Goal: Information Seeking & Learning: Stay updated

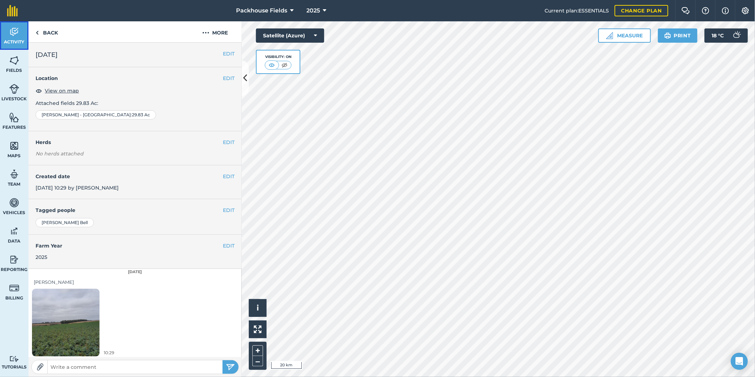
click at [15, 33] on img at bounding box center [14, 32] width 10 height 11
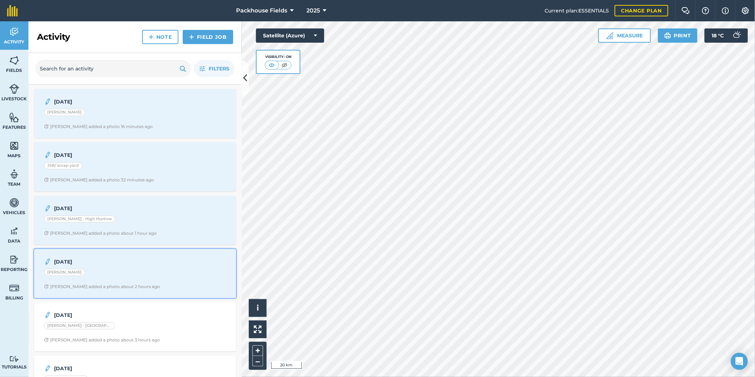
click at [130, 269] on div "20.8.25 H Sutton Alice B added a photo about 2 hours ago" at bounding box center [134, 273] width 193 height 41
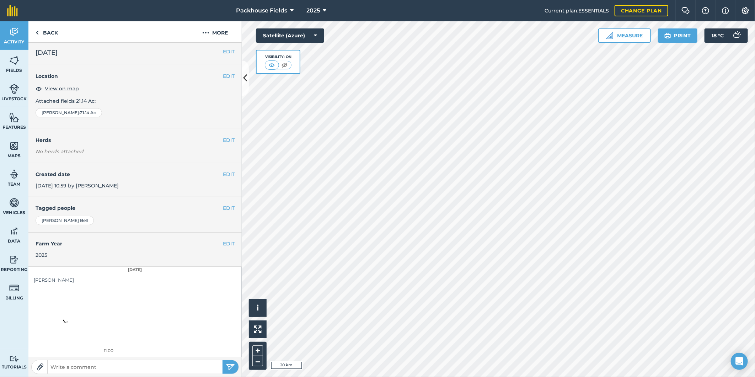
scroll to position [2, 0]
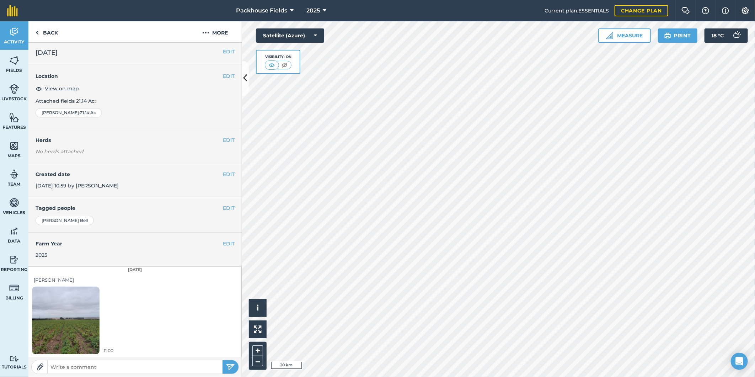
click at [67, 325] on img at bounding box center [66, 320] width 68 height 90
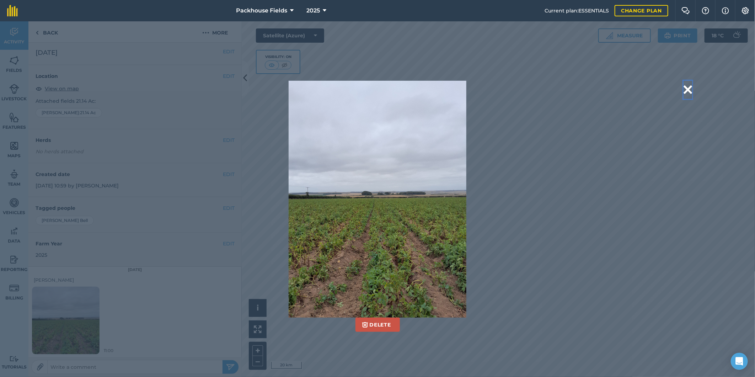
click at [691, 91] on button at bounding box center [688, 90] width 9 height 18
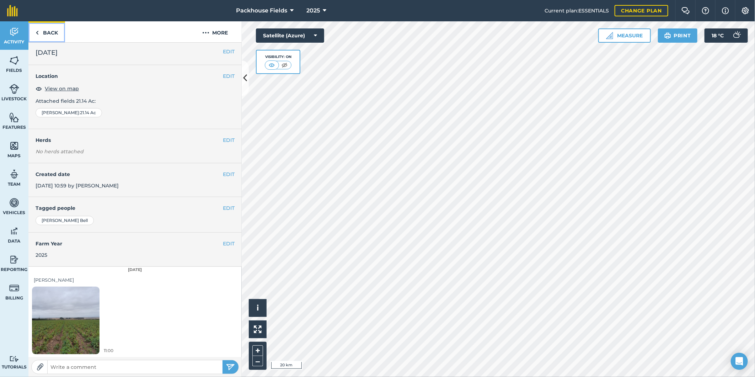
click at [54, 31] on link "Back" at bounding box center [46, 31] width 37 height 21
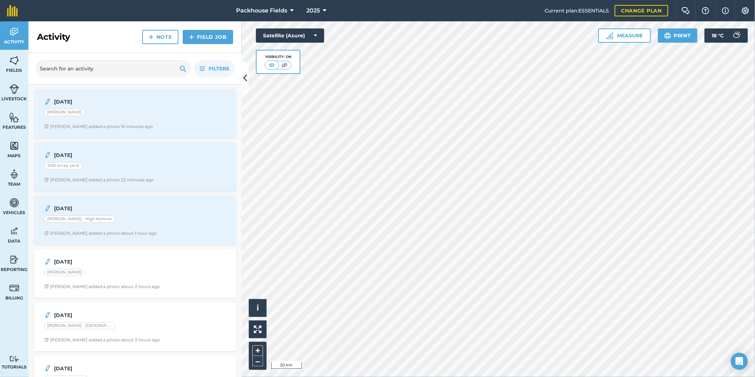
scroll to position [13, 0]
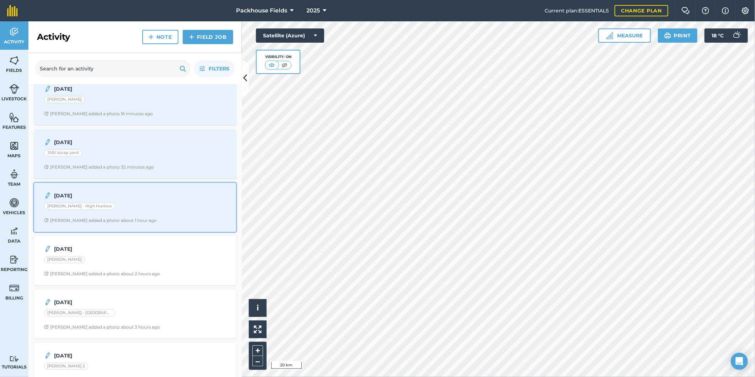
click at [134, 208] on div "Cottingham - High Huntow" at bounding box center [135, 207] width 182 height 9
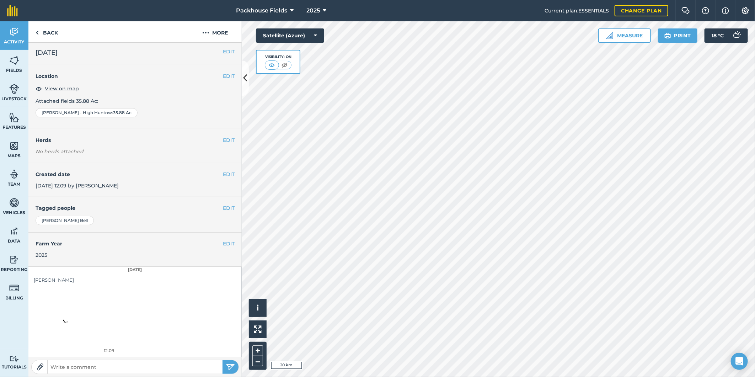
scroll to position [2, 0]
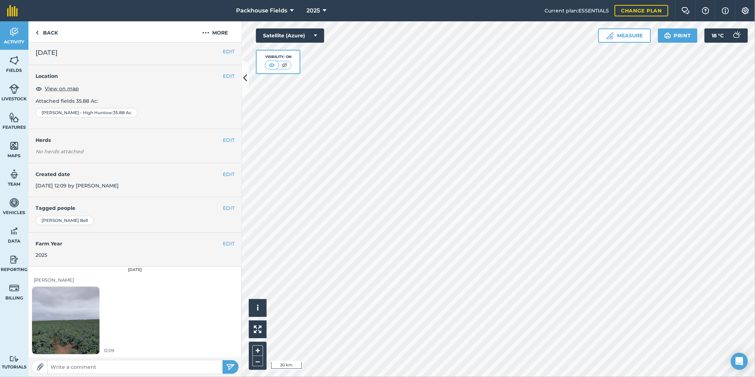
click at [73, 304] on img at bounding box center [66, 320] width 68 height 90
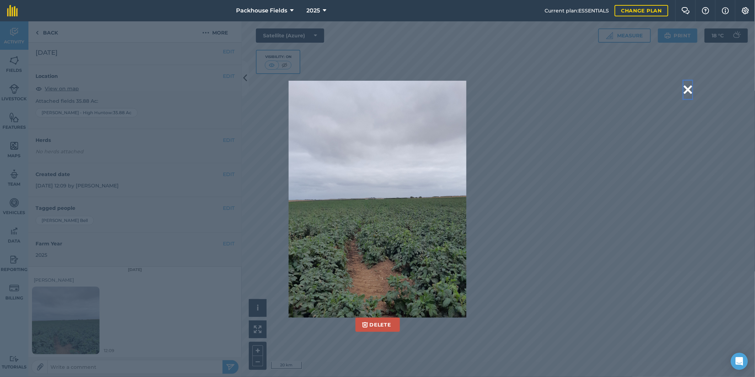
click at [688, 87] on button at bounding box center [688, 90] width 9 height 18
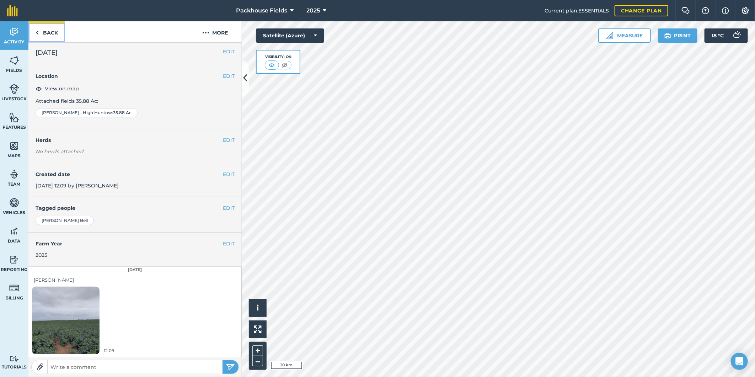
click at [57, 29] on link "Back" at bounding box center [46, 31] width 37 height 21
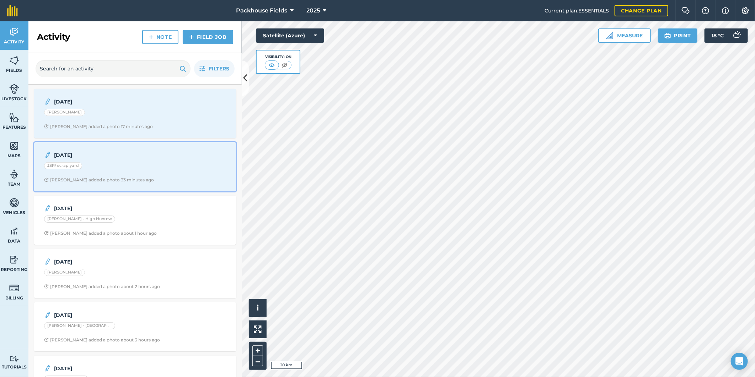
click at [130, 166] on div "JSR/ scrap yard" at bounding box center [135, 166] width 182 height 9
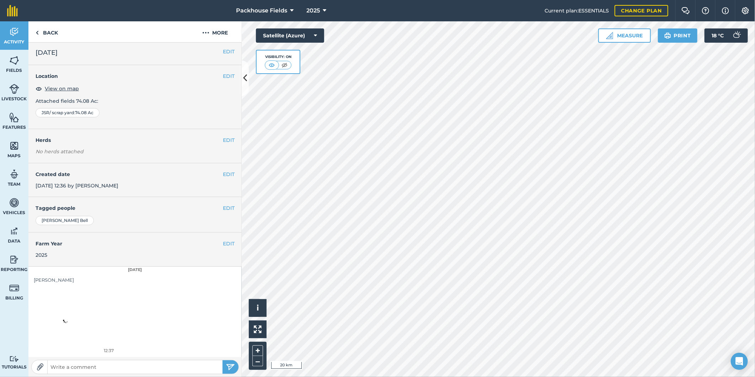
scroll to position [2, 0]
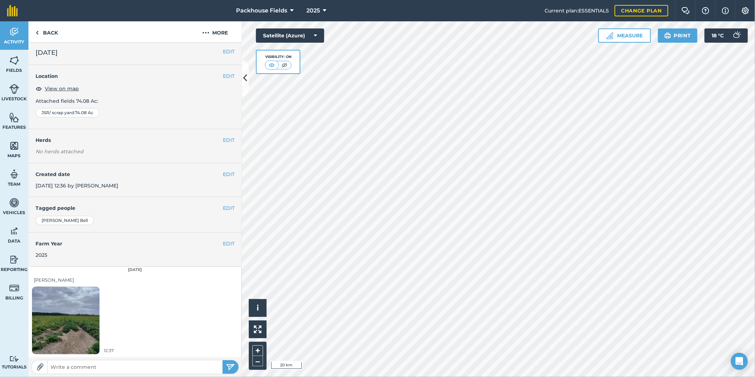
click at [69, 314] on img at bounding box center [66, 320] width 68 height 90
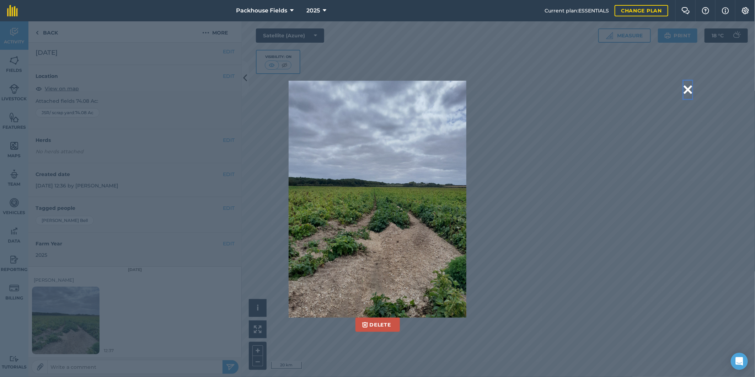
click at [690, 91] on button at bounding box center [688, 90] width 9 height 18
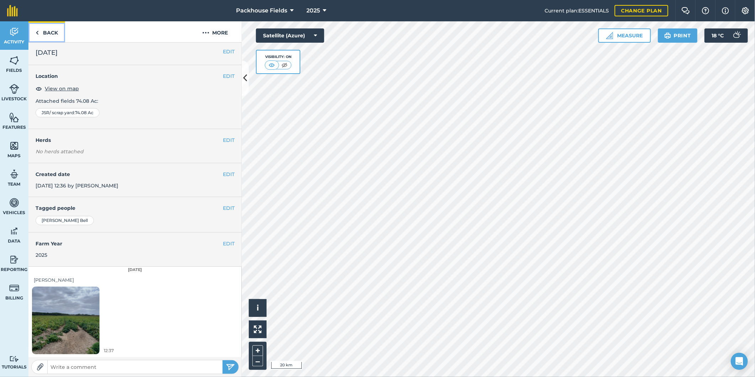
click at [57, 33] on link "Back" at bounding box center [46, 31] width 37 height 21
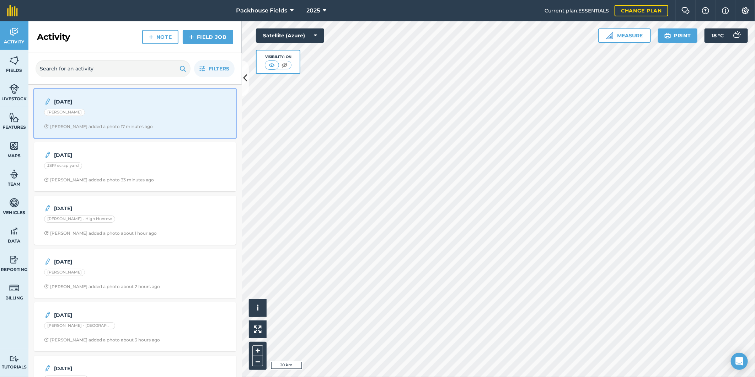
click at [143, 122] on div "20.8.25 Cottingham - Garton Alice B added a photo 17 minutes ago" at bounding box center [134, 113] width 193 height 41
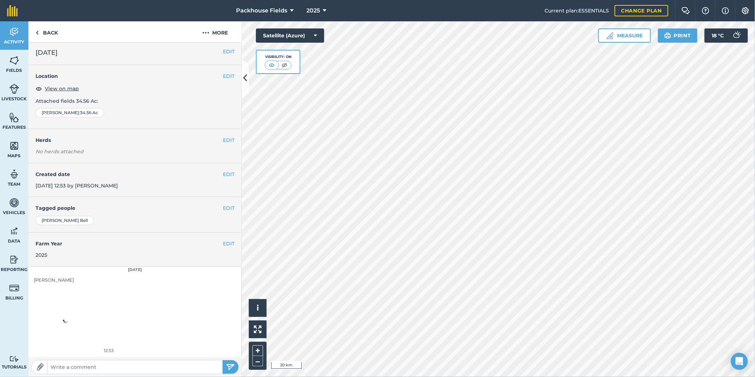
scroll to position [2, 0]
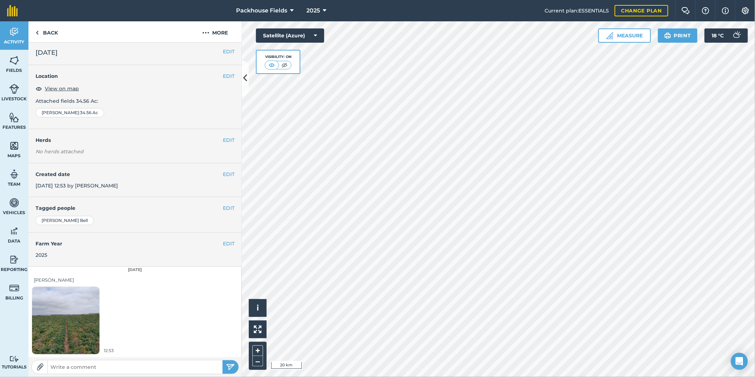
click at [90, 335] on img at bounding box center [66, 320] width 68 height 90
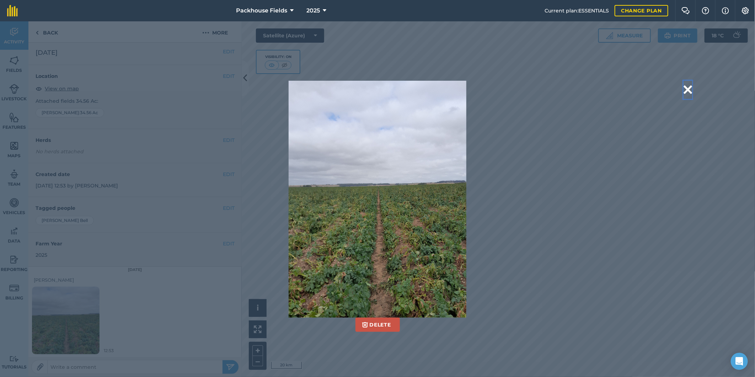
click at [687, 90] on button at bounding box center [688, 90] width 9 height 18
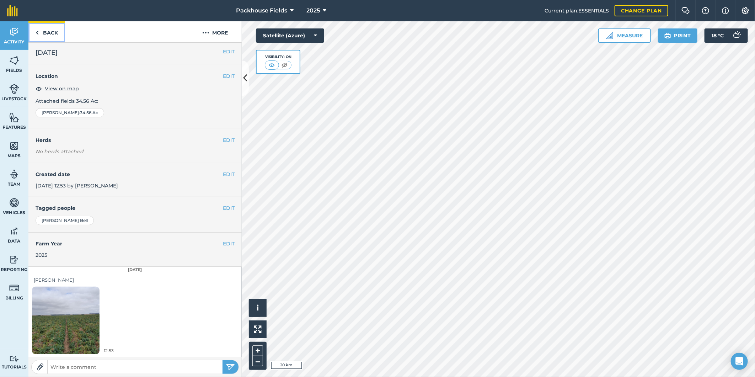
click at [52, 33] on link "Back" at bounding box center [46, 31] width 37 height 21
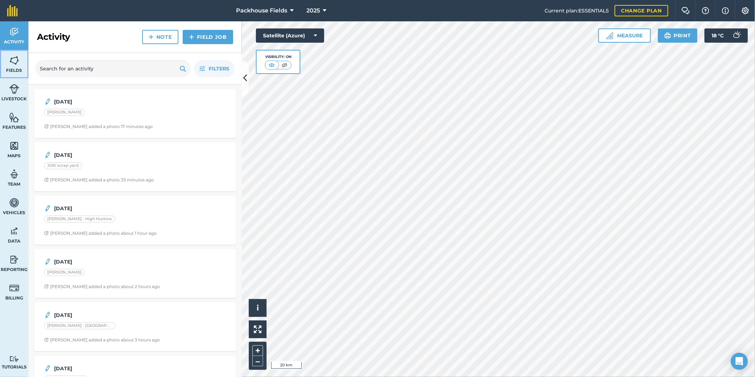
click at [17, 61] on img at bounding box center [14, 60] width 10 height 11
